Goal: Entertainment & Leisure: Consume media (video, audio)

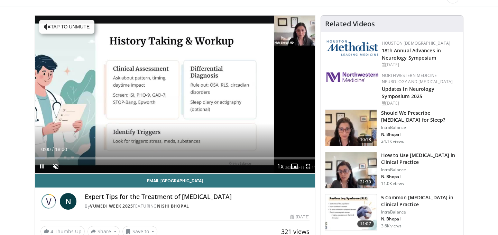
scroll to position [55, 0]
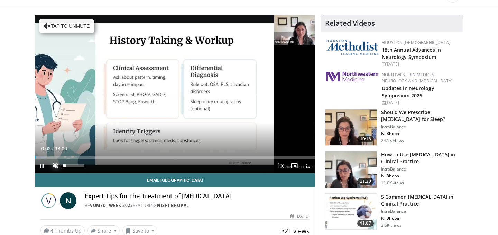
click at [55, 164] on span "Video Player" at bounding box center [56, 166] width 14 height 14
click at [308, 166] on span "Video Player" at bounding box center [308, 166] width 14 height 14
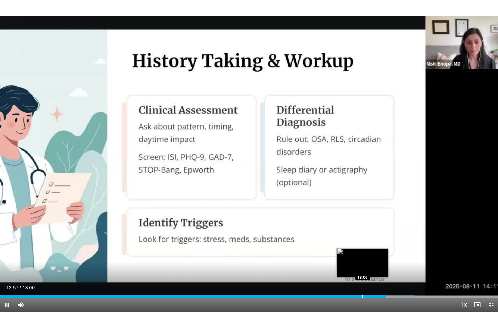
click at [362, 234] on div "Loaded : 83.41% 13:58 13:06" at bounding box center [249, 294] width 498 height 7
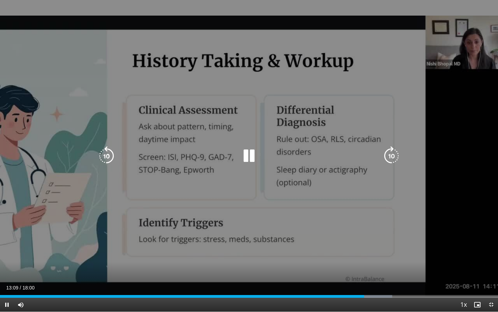
click at [253, 159] on icon "Video Player" at bounding box center [249, 155] width 19 height 19
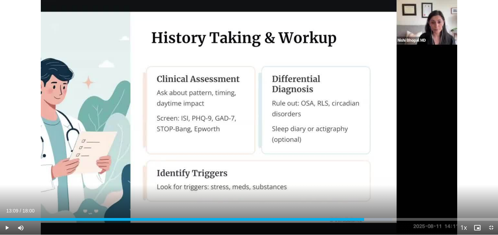
click at [262, 177] on div "10 seconds Tap to unmute" at bounding box center [249, 117] width 498 height 234
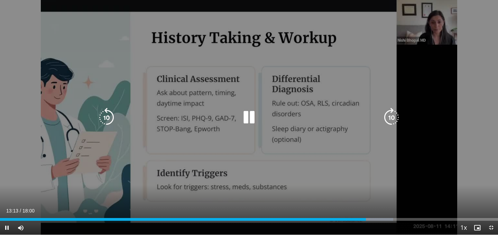
click at [251, 119] on icon "Video Player" at bounding box center [249, 117] width 19 height 19
click at [251, 115] on icon "Video Player" at bounding box center [249, 117] width 19 height 19
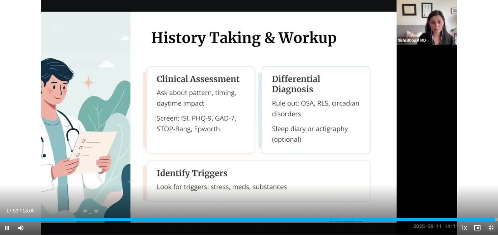
click at [493, 229] on span "Video Player" at bounding box center [492, 227] width 14 height 14
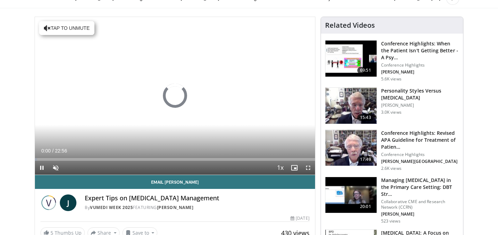
scroll to position [65, 0]
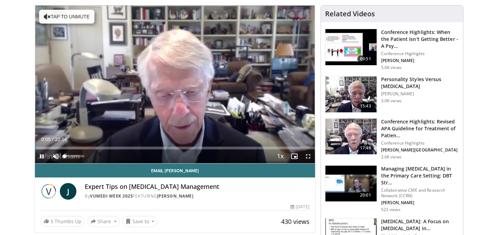
click at [56, 154] on span "Video Player" at bounding box center [56, 156] width 14 height 14
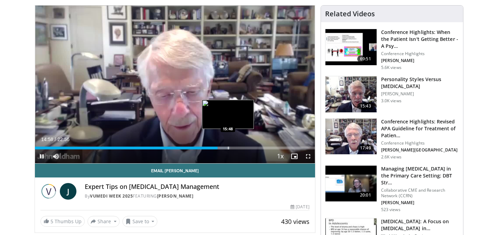
click at [228, 148] on div "Progress Bar" at bounding box center [228, 147] width 1 height 3
